Goal: Book appointment/travel/reservation

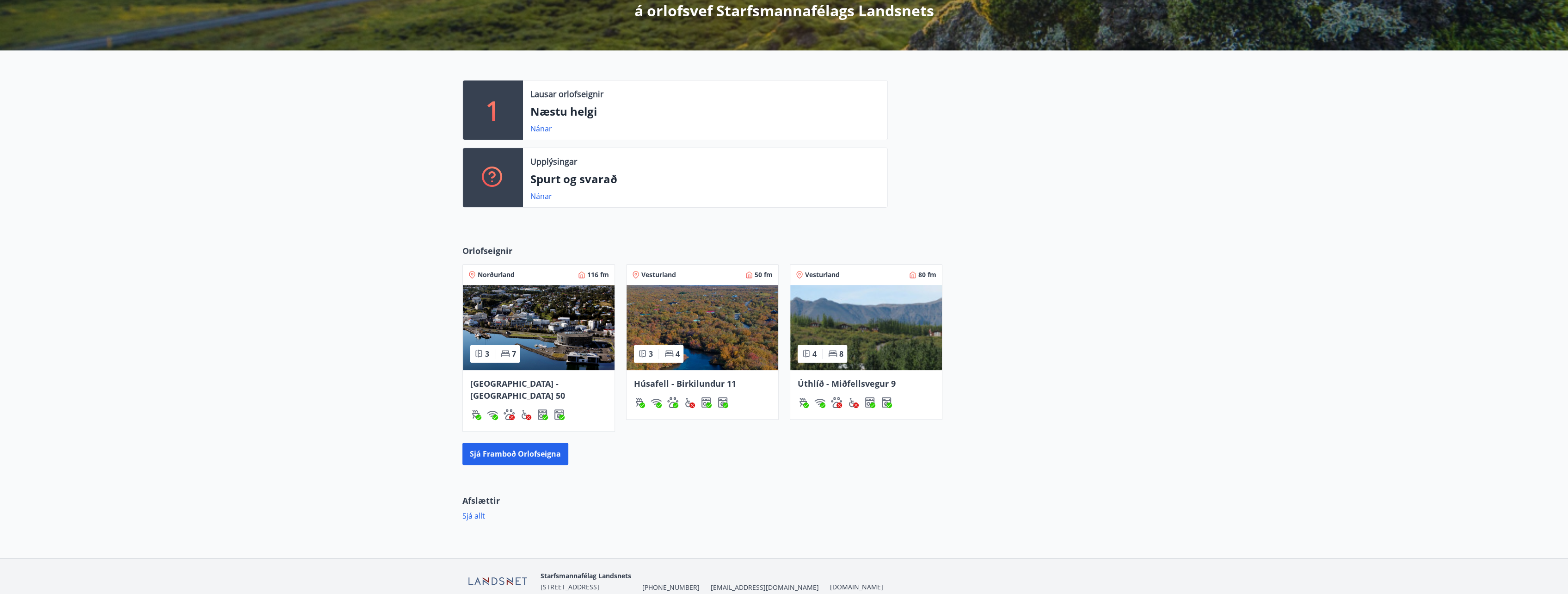
scroll to position [210, 0]
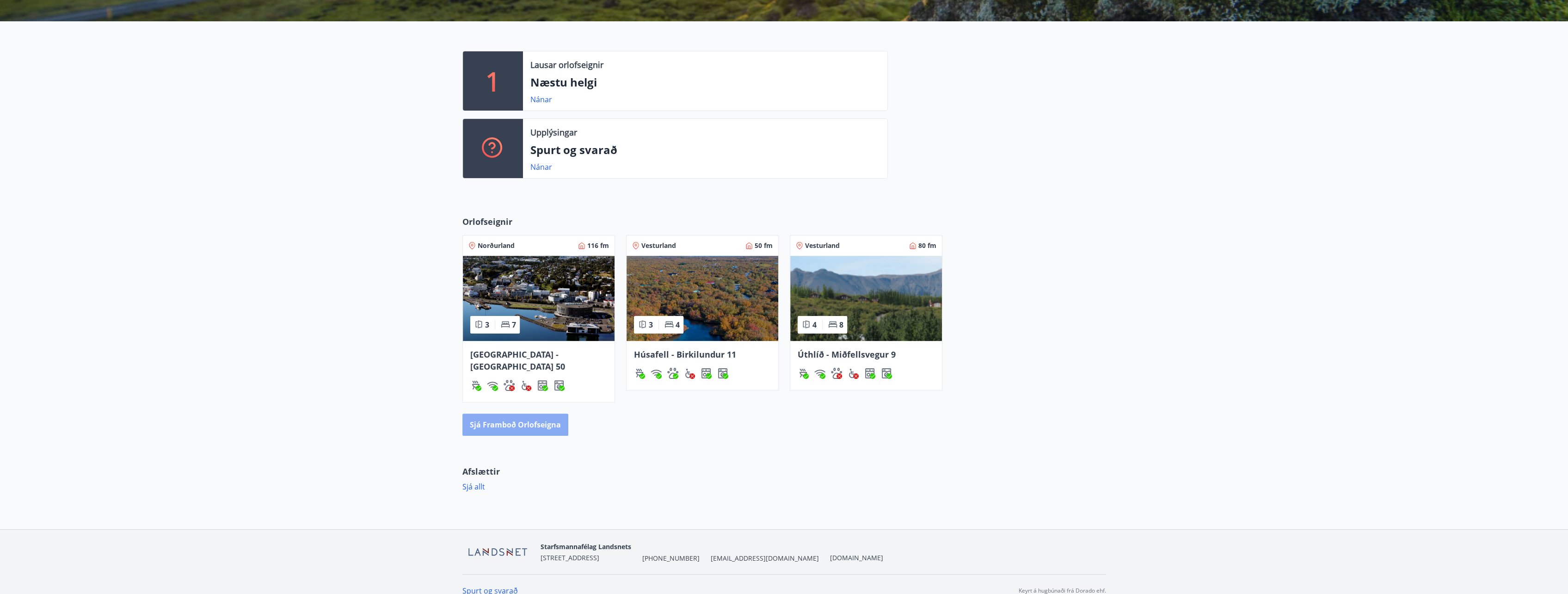
click at [530, 414] on button "Sjá framboð orlofseigna" at bounding box center [515, 425] width 106 height 22
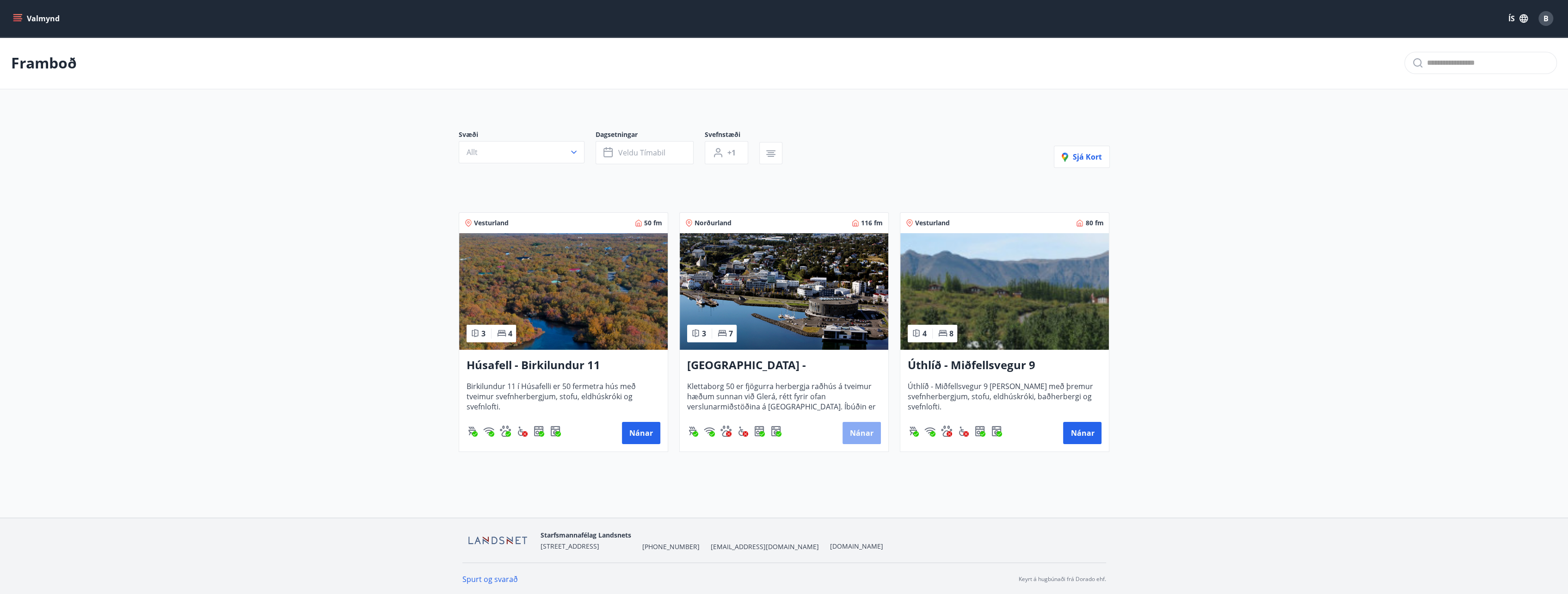
click at [868, 433] on button "Nánar" at bounding box center [861, 433] width 39 height 22
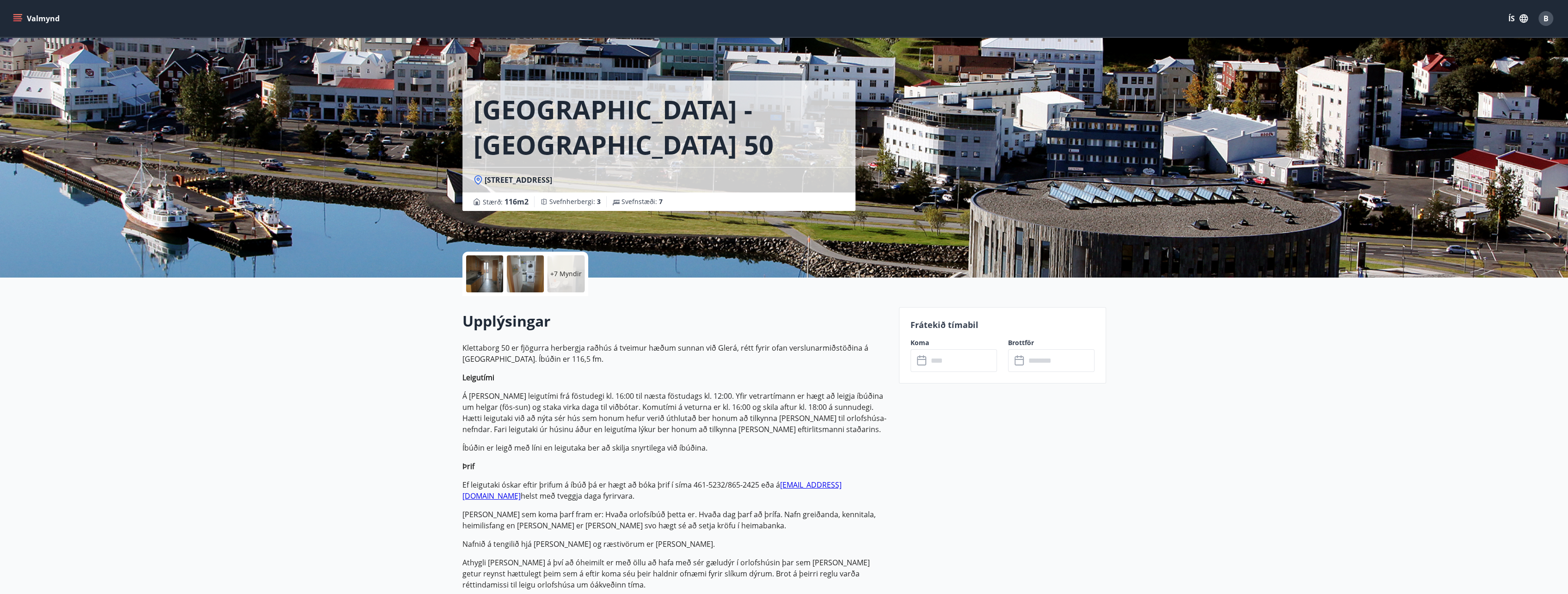
click at [556, 269] on p "+7 Myndir" at bounding box center [565, 273] width 31 height 9
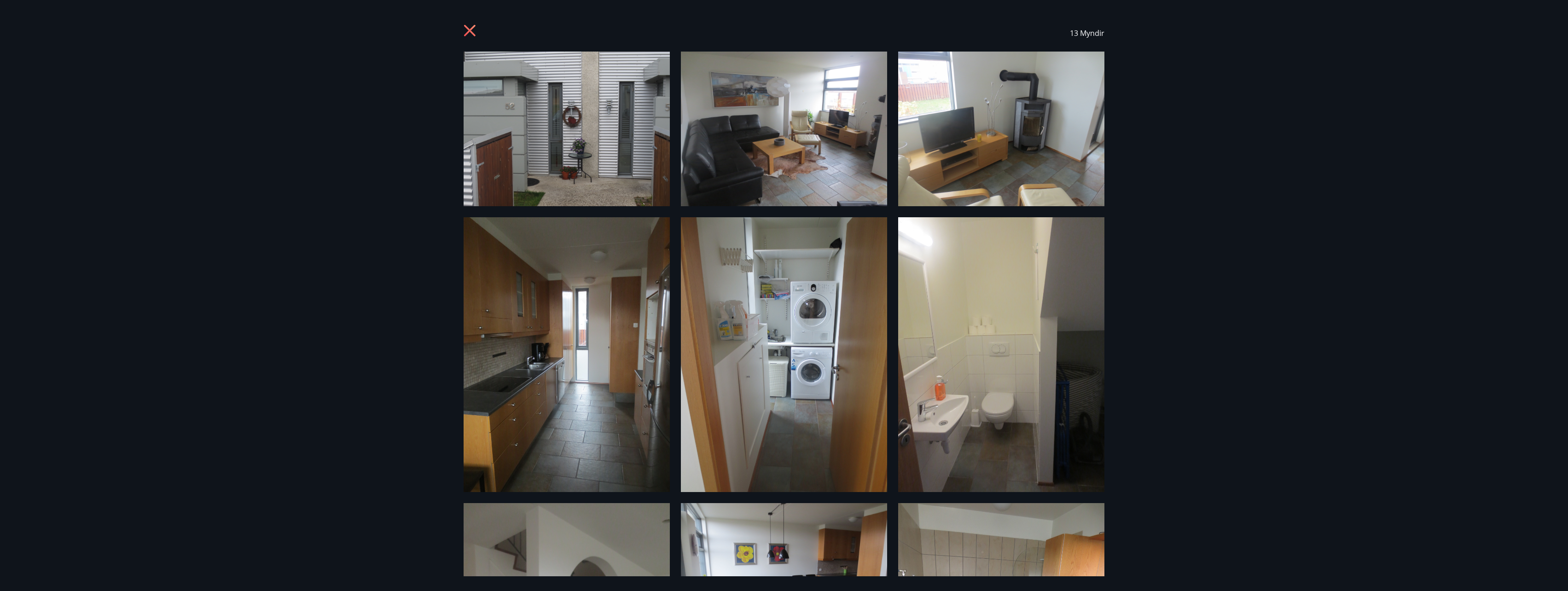
click at [469, 27] on icon at bounding box center [471, 32] width 15 height 15
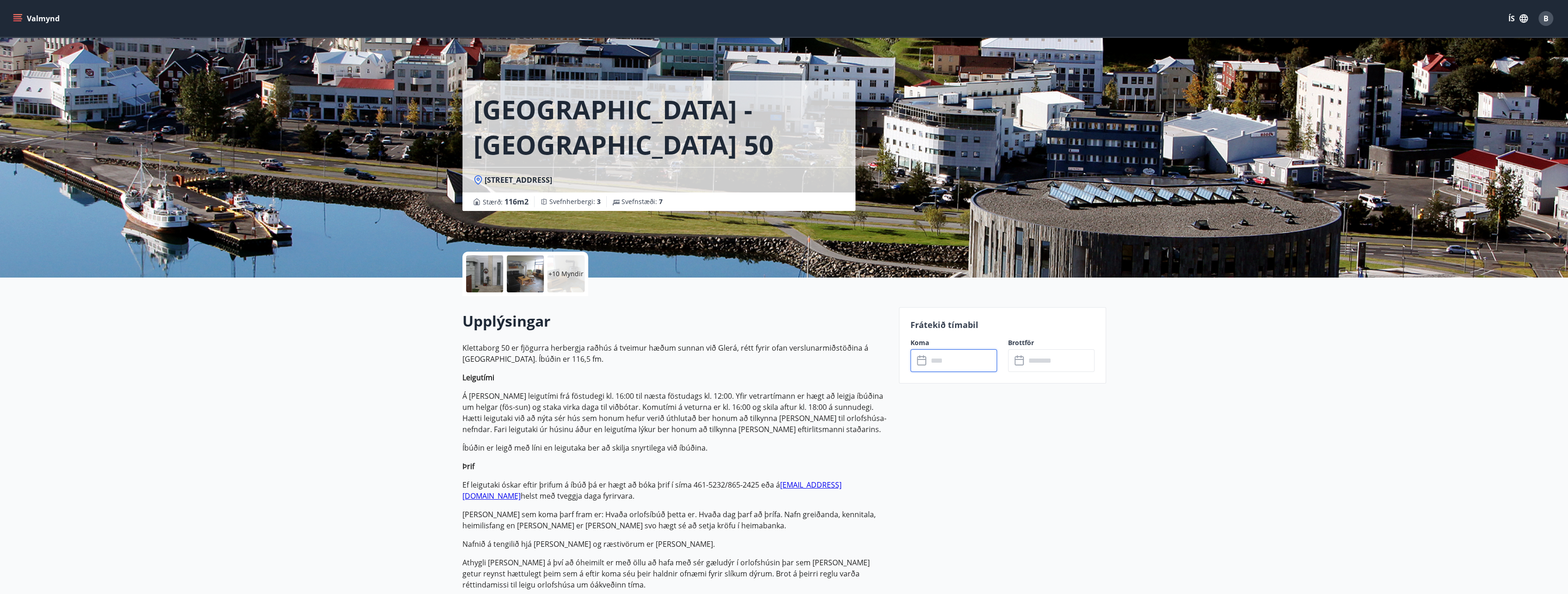
click at [928, 358] on input "text" at bounding box center [962, 360] width 69 height 23
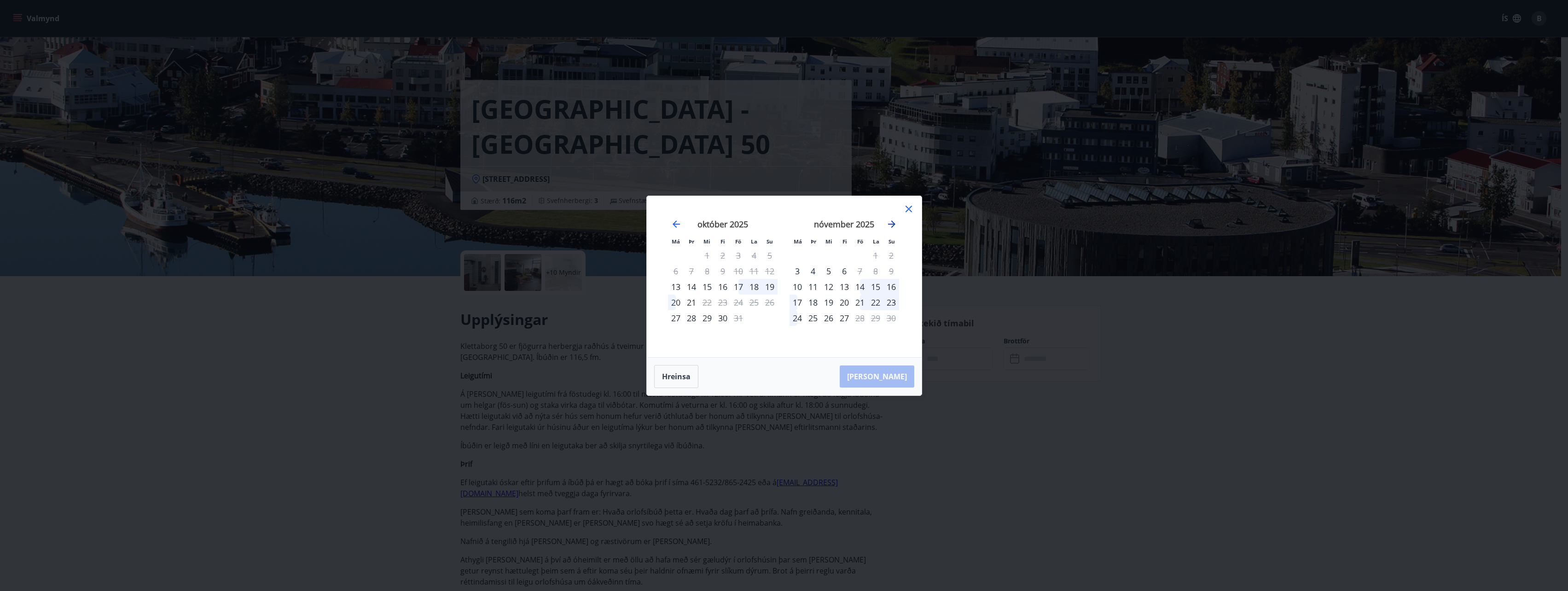
click at [889, 226] on icon "Move forward to switch to the next month." at bounding box center [892, 224] width 11 height 11
click at [894, 226] on icon "Move forward to switch to the next month." at bounding box center [892, 224] width 11 height 11
click at [893, 226] on icon "Move forward to switch to the next month." at bounding box center [892, 224] width 11 height 11
click at [894, 225] on icon "Move forward to switch to the next month." at bounding box center [892, 224] width 11 height 11
click at [892, 222] on icon "Move forward to switch to the next month." at bounding box center [892, 224] width 7 height 7
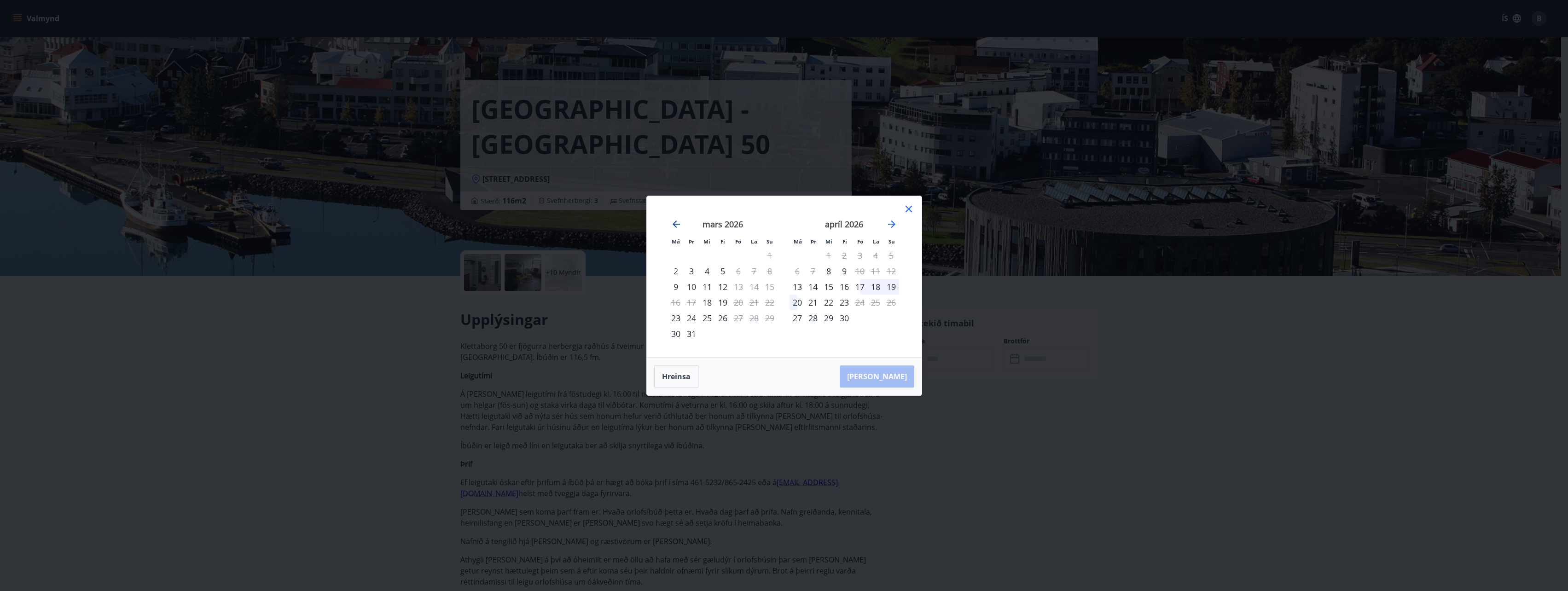
click at [675, 224] on icon "Move backward to switch to the previous month." at bounding box center [676, 224] width 7 height 7
click at [909, 207] on icon at bounding box center [909, 209] width 11 height 11
